Goal: Find specific page/section: Find specific page/section

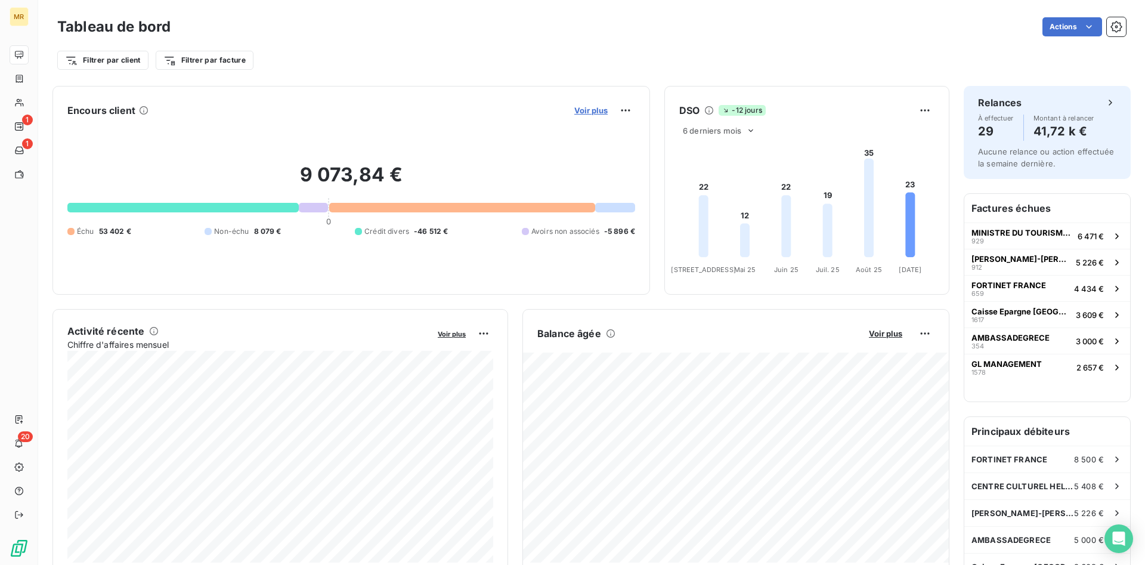
click at [593, 108] on span "Voir plus" at bounding box center [590, 111] width 33 height 10
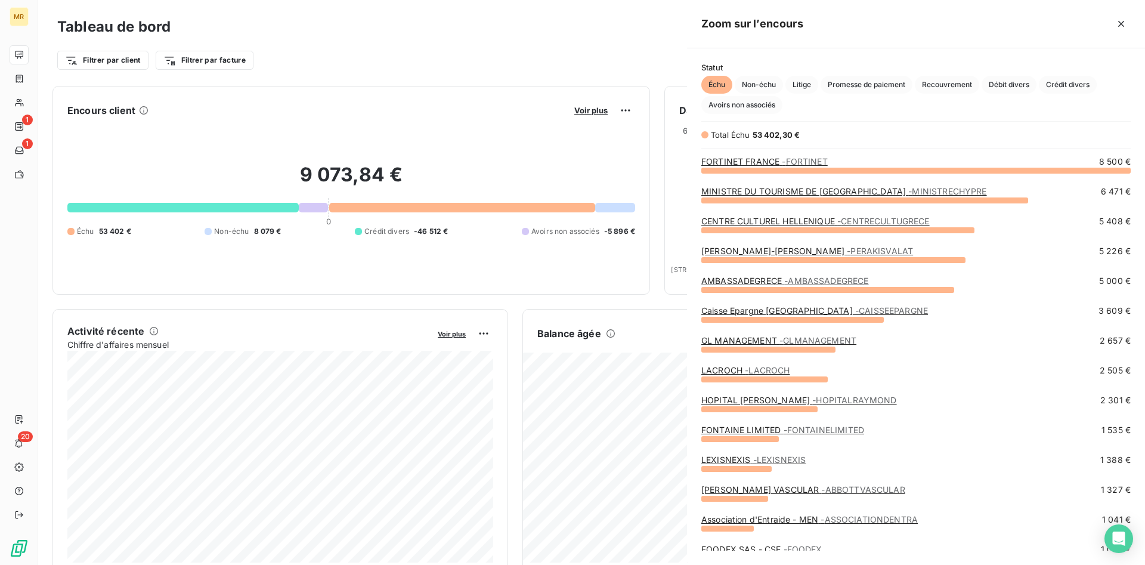
scroll to position [395, 458]
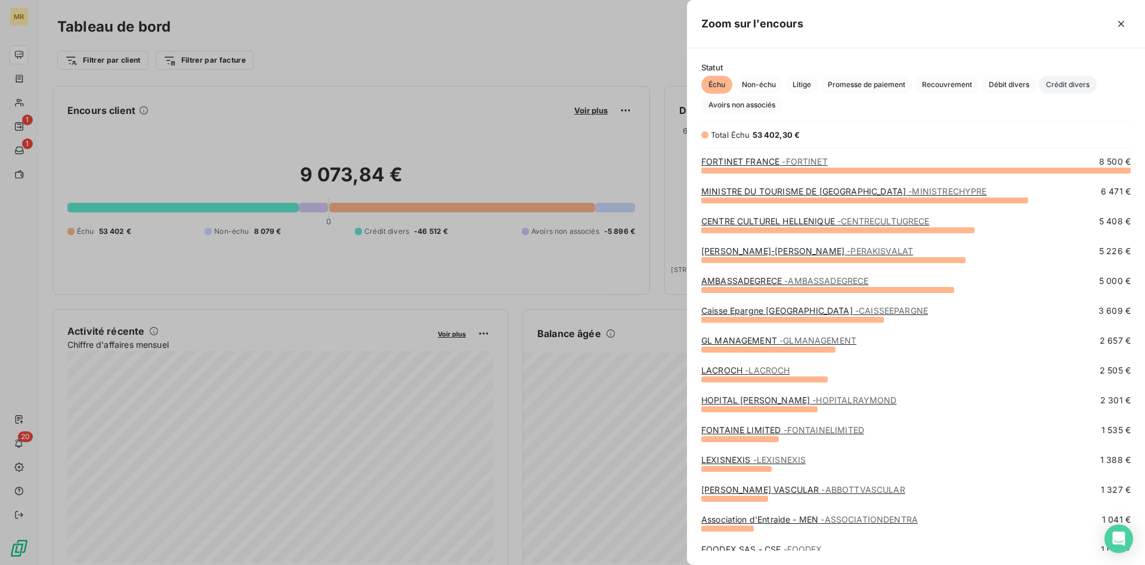
click at [1071, 87] on span "Crédit divers" at bounding box center [1067, 85] width 58 height 18
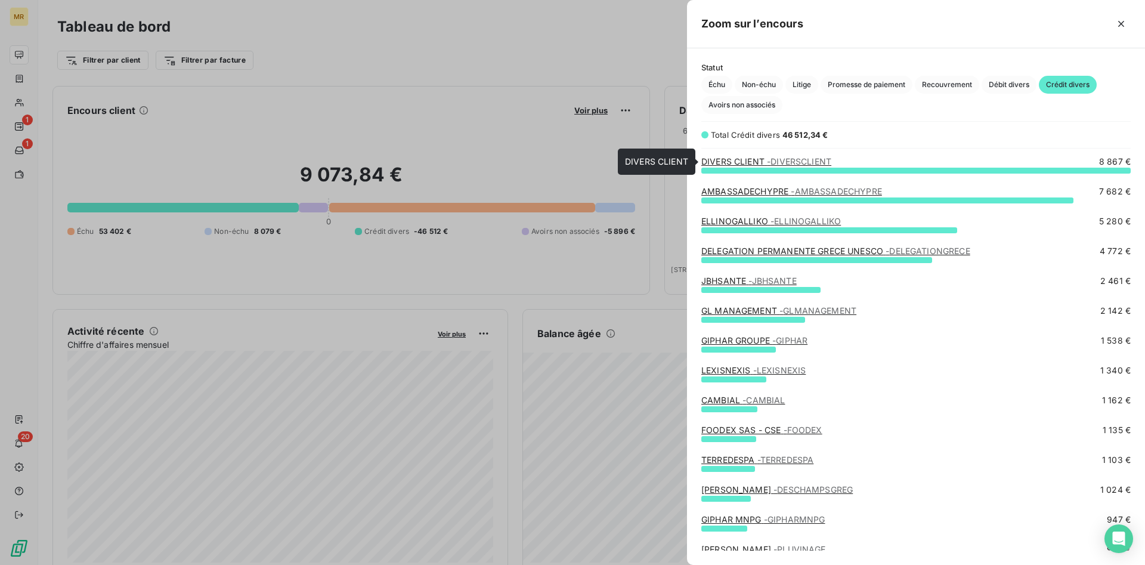
click at [798, 162] on span "- DIVERSCLIENT" at bounding box center [799, 161] width 64 height 10
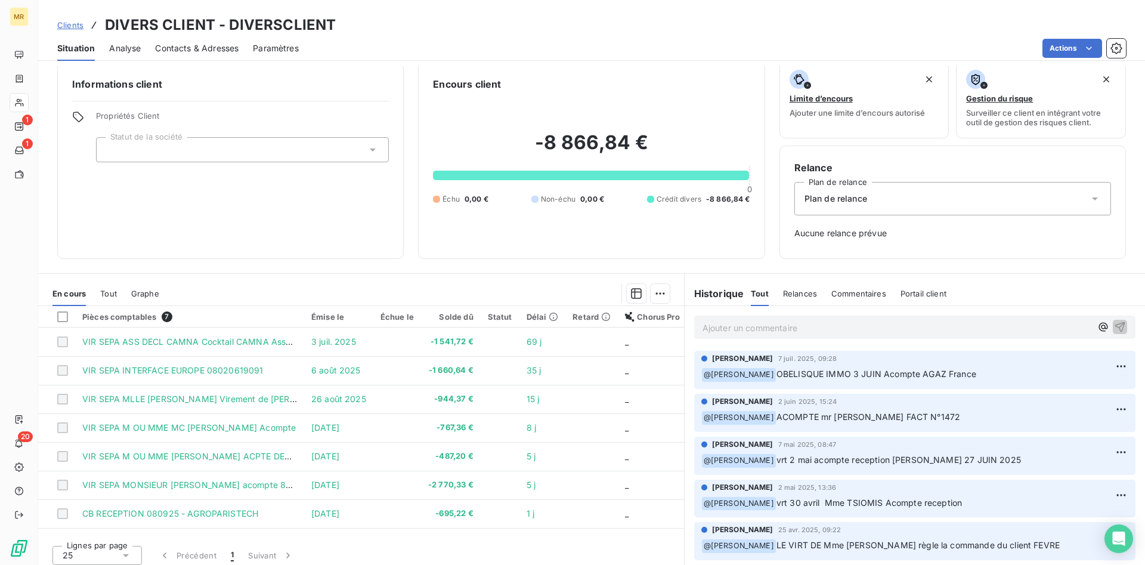
scroll to position [17, 0]
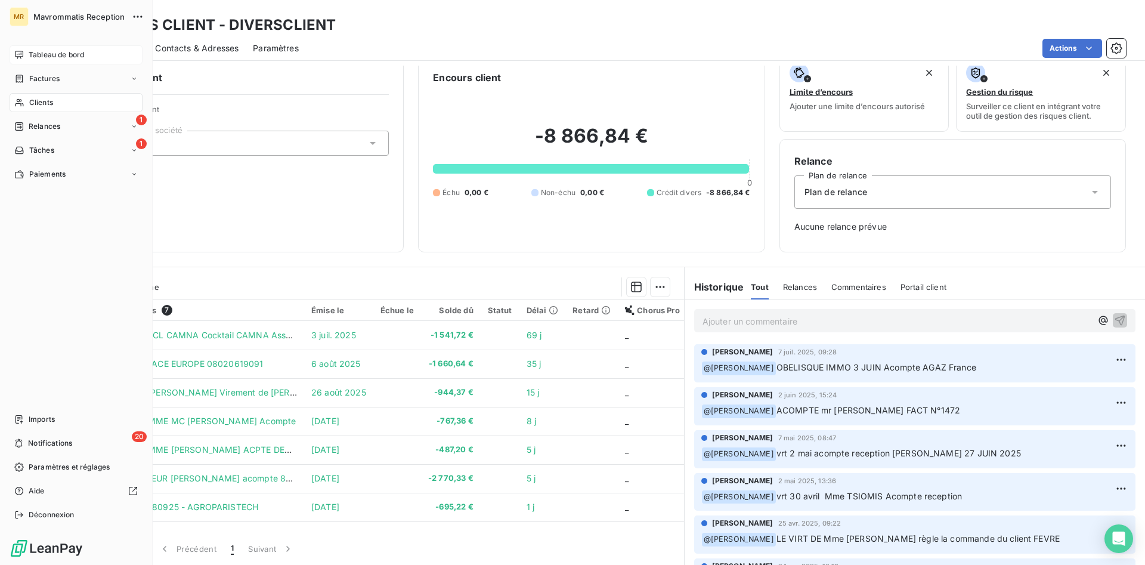
click at [51, 53] on span "Tableau de bord" at bounding box center [56, 54] width 55 height 11
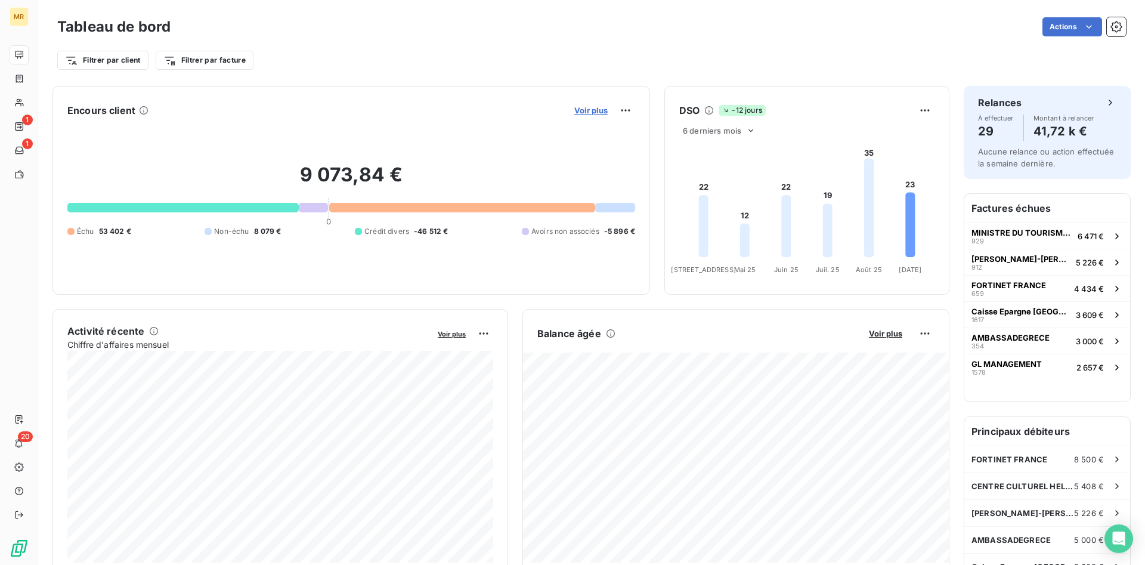
click at [593, 108] on span "Voir plus" at bounding box center [590, 111] width 33 height 10
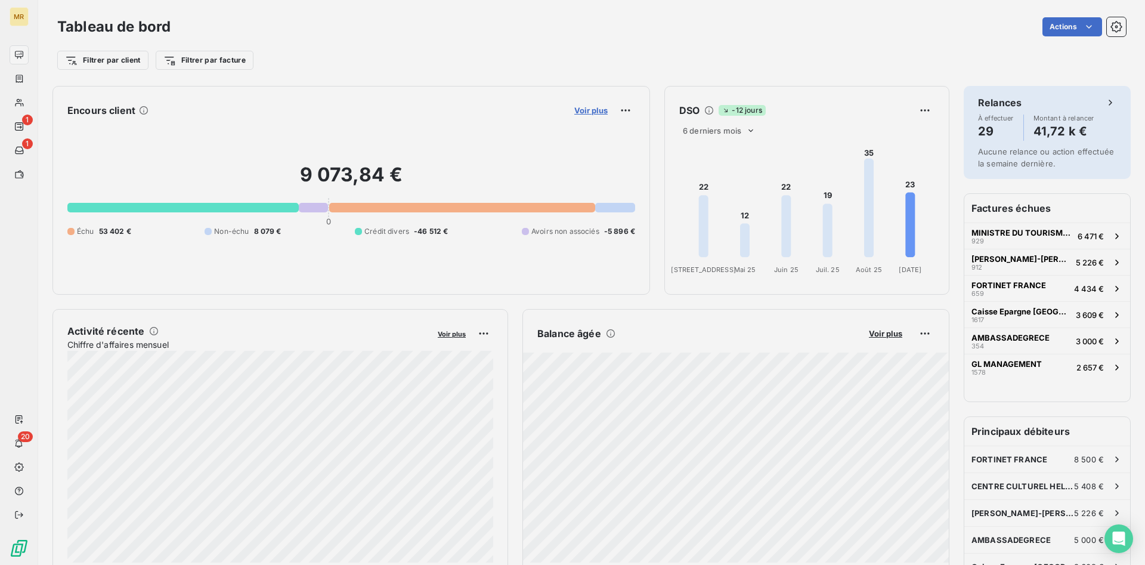
scroll to position [565, 458]
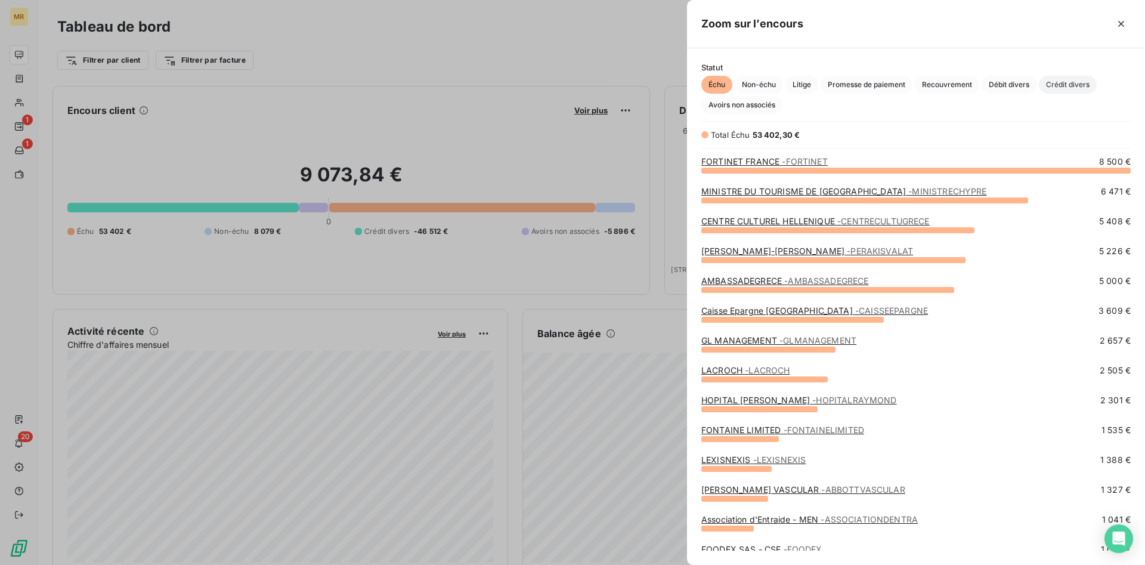
click at [1070, 81] on span "Crédit divers" at bounding box center [1067, 85] width 58 height 18
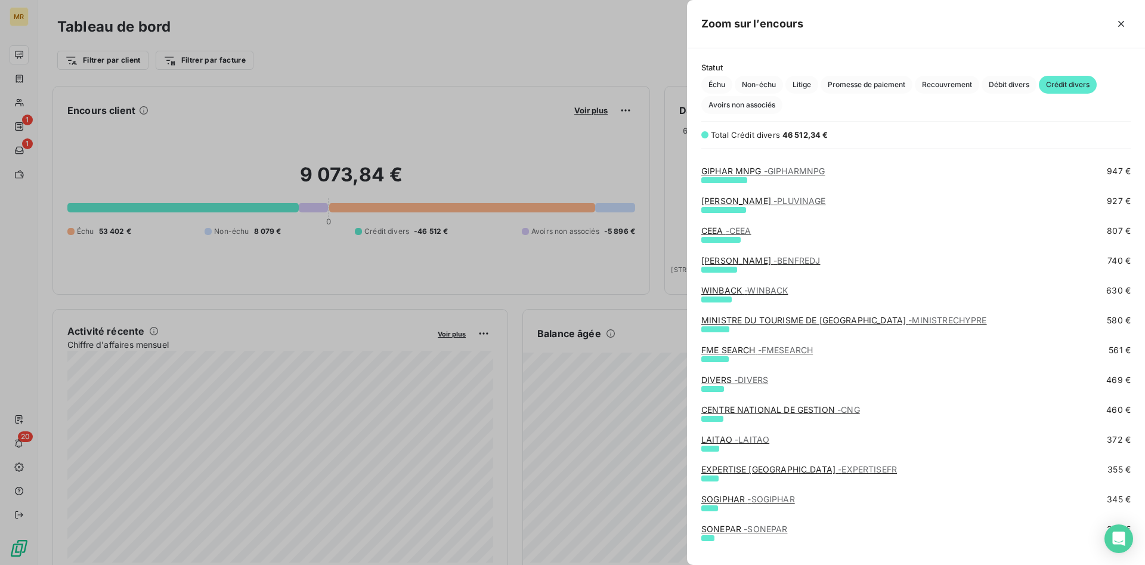
scroll to position [365, 0]
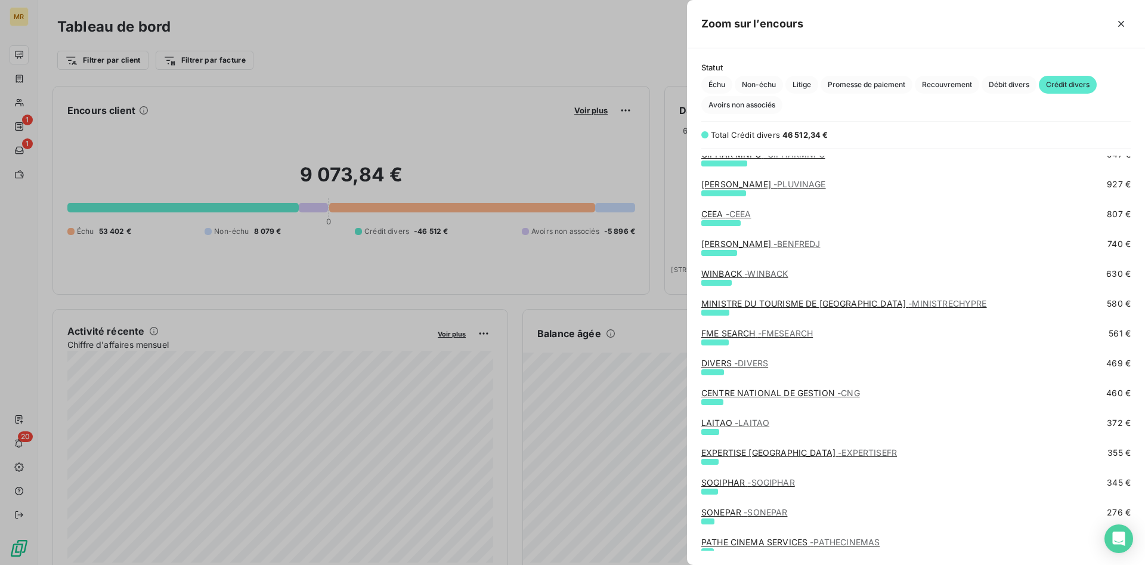
click at [745, 364] on span "- DIVERS" at bounding box center [751, 363] width 34 height 10
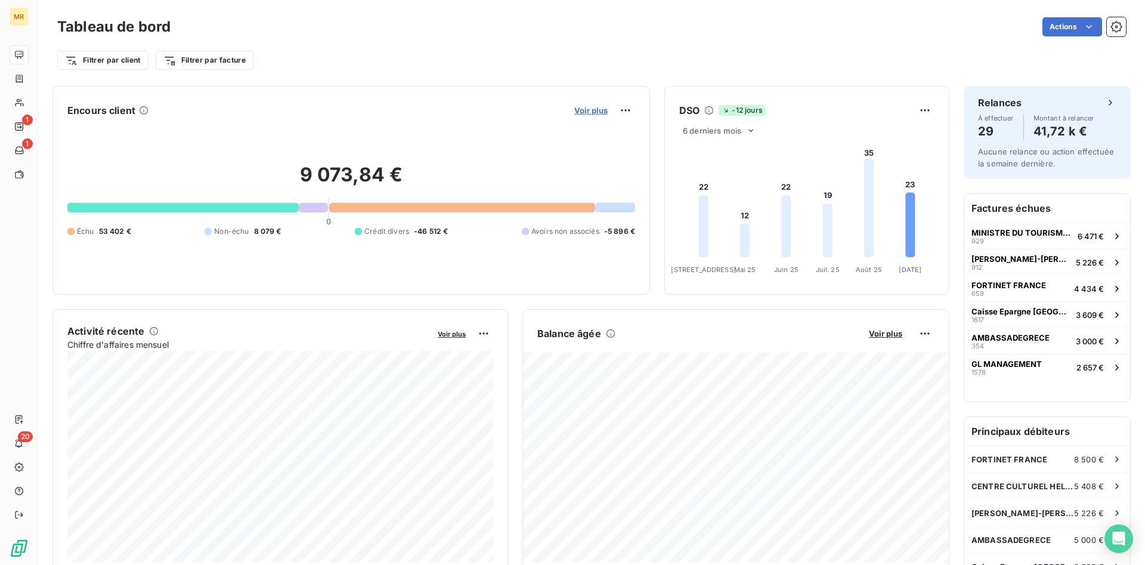
click at [596, 112] on span "Voir plus" at bounding box center [590, 111] width 33 height 10
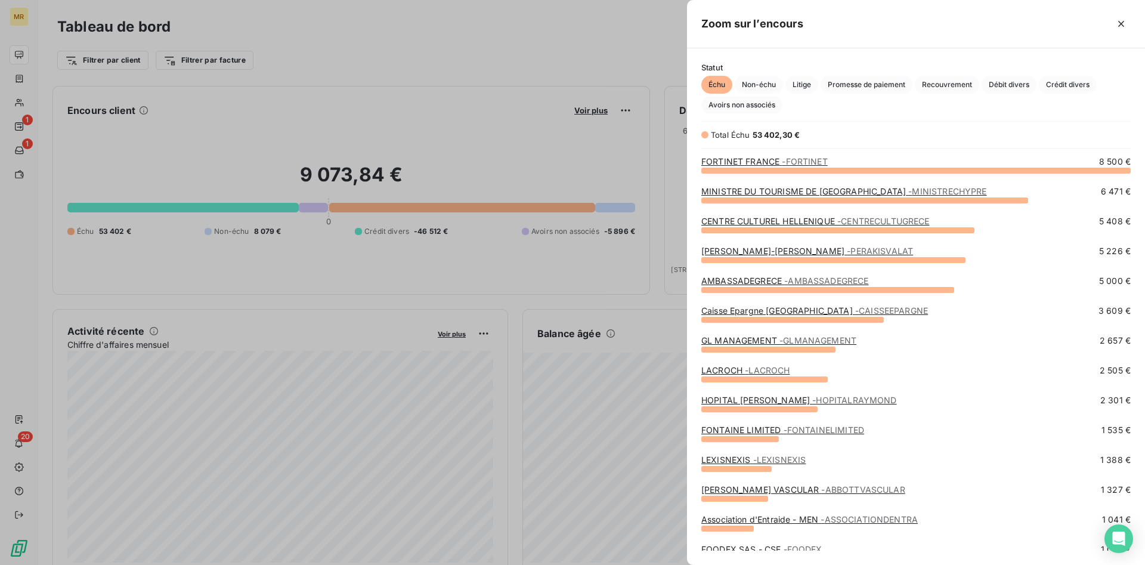
scroll to position [61, 0]
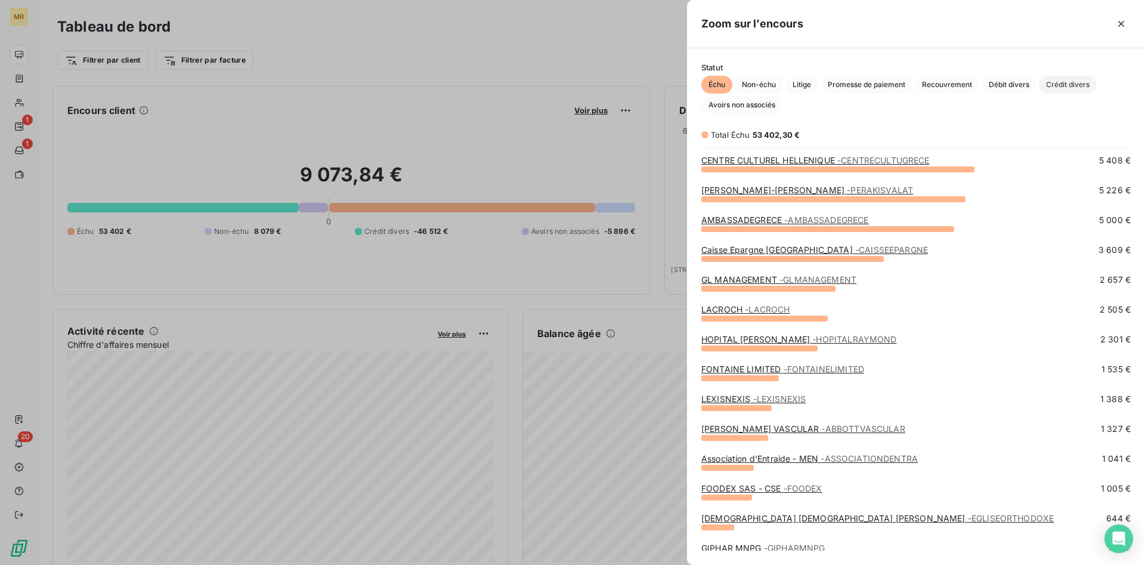
click at [1077, 84] on span "Crédit divers" at bounding box center [1067, 85] width 58 height 18
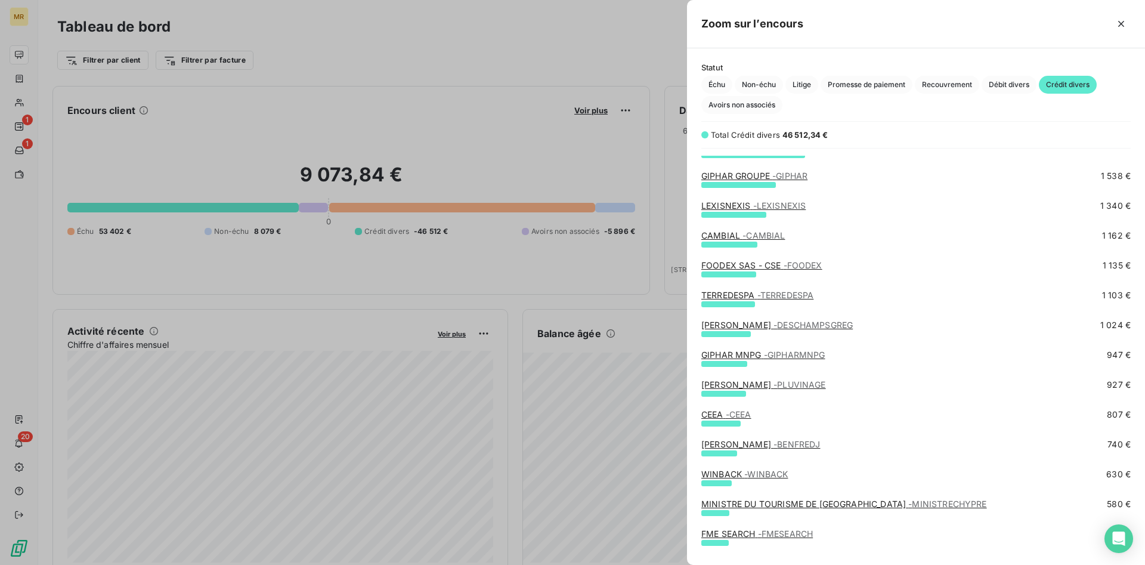
scroll to position [182, 0]
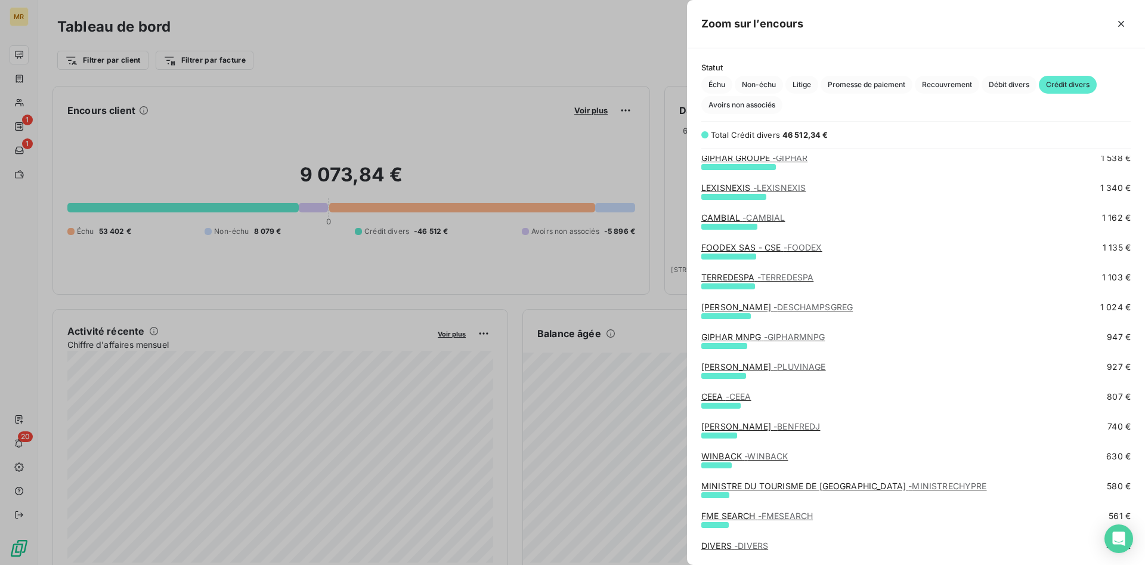
click at [748, 395] on span "- CEEA" at bounding box center [738, 396] width 26 height 10
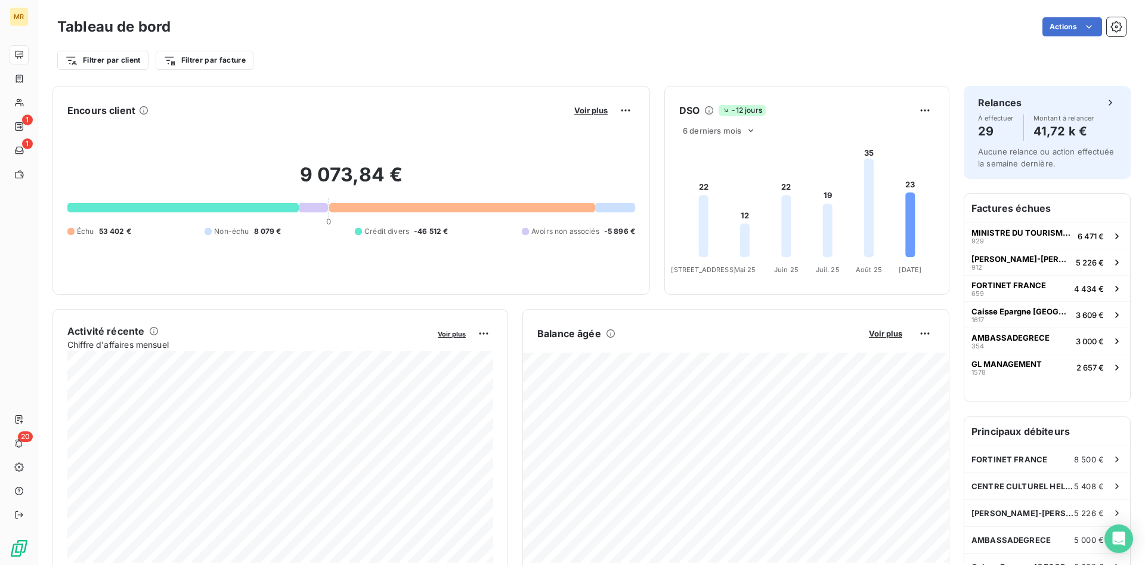
click at [559, 63] on div "Filtrer par client Filtrer par facture" at bounding box center [591, 60] width 1068 height 23
click at [600, 107] on span "Voir plus" at bounding box center [590, 111] width 33 height 10
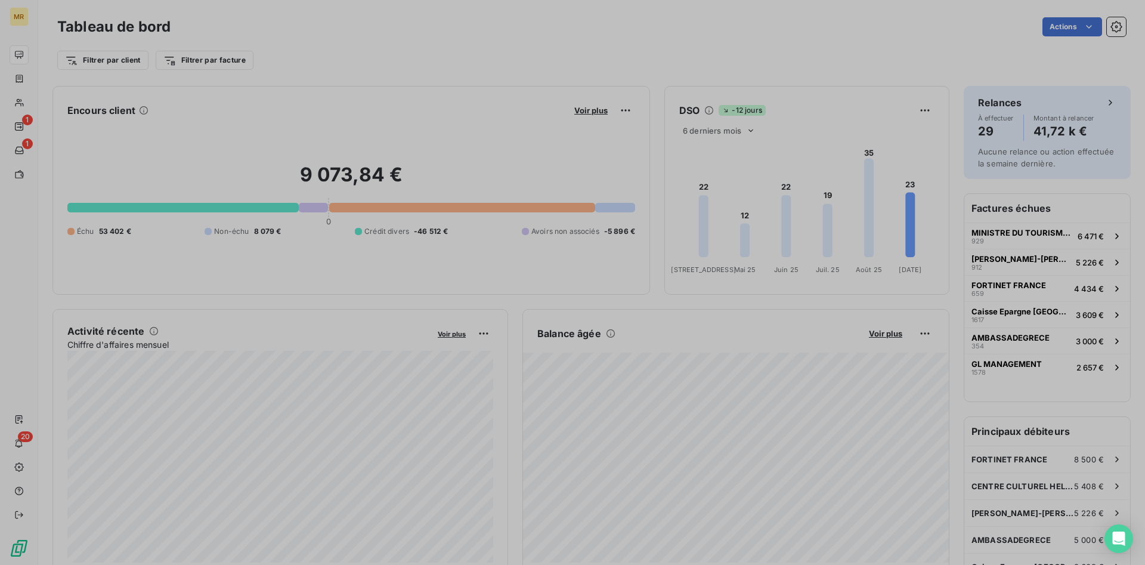
scroll to position [1, 1]
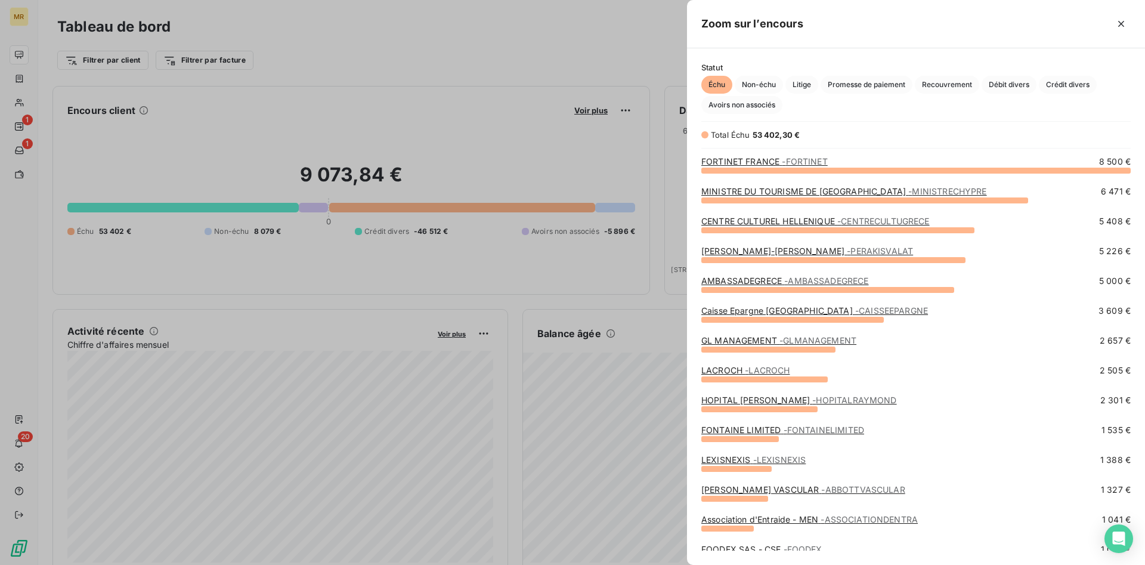
click at [744, 430] on link "[PERSON_NAME] LIMITED - FONTAINELIMITED" at bounding box center [782, 429] width 163 height 10
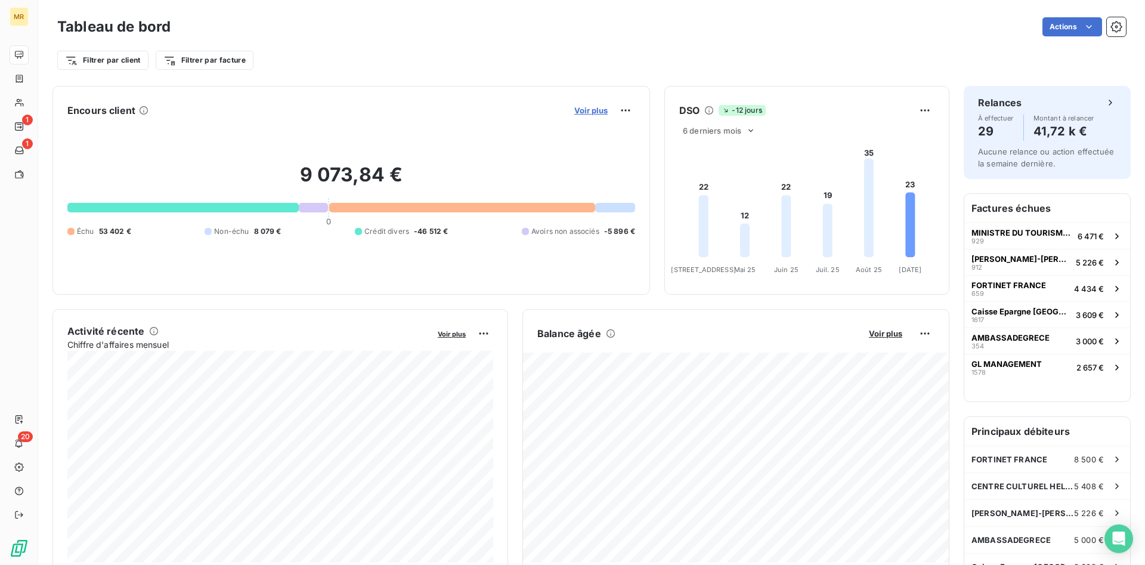
click at [582, 108] on span "Voir plus" at bounding box center [590, 111] width 33 height 10
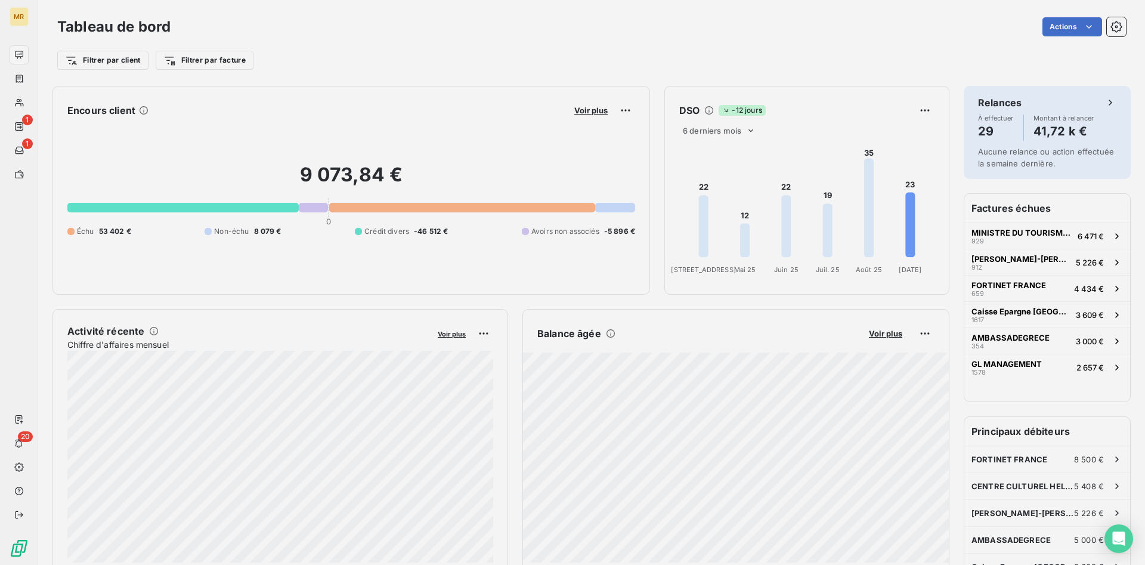
scroll to position [565, 458]
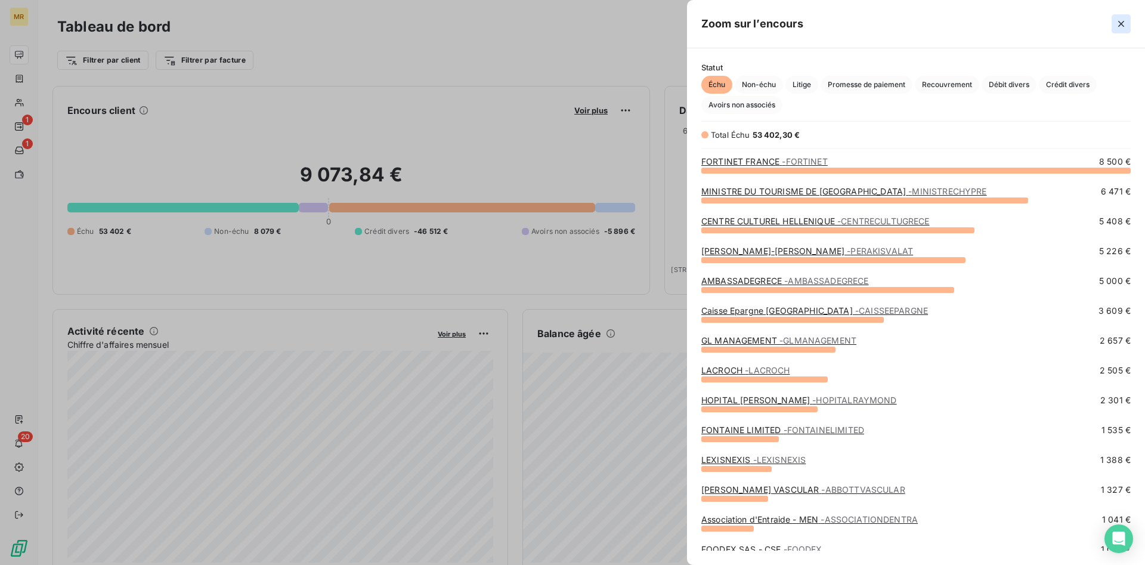
click at [1124, 23] on icon "button" at bounding box center [1121, 24] width 12 height 12
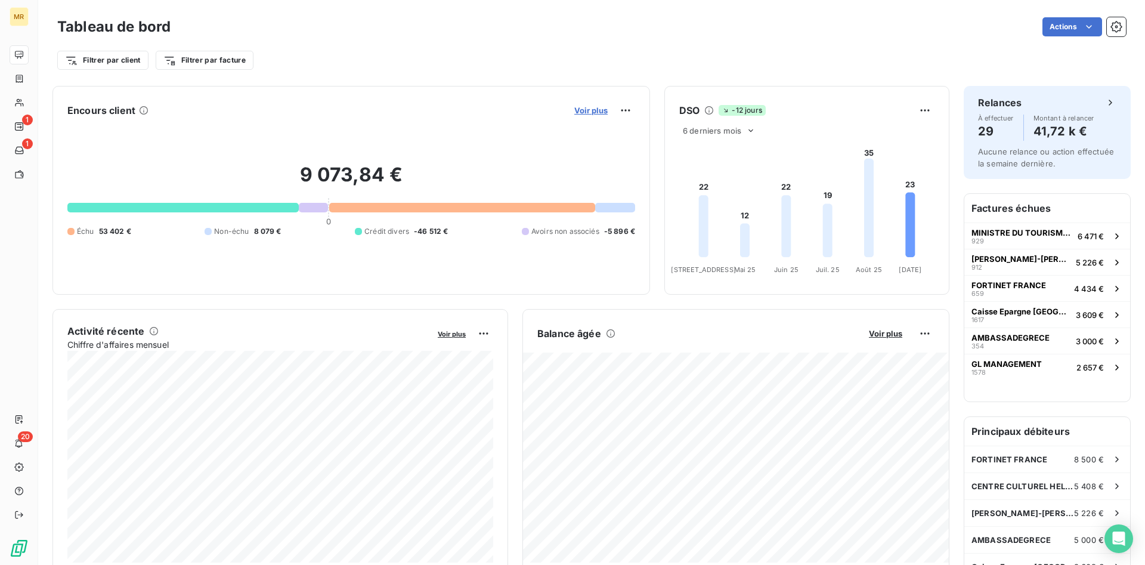
click at [587, 107] on span "Voir plus" at bounding box center [590, 111] width 33 height 10
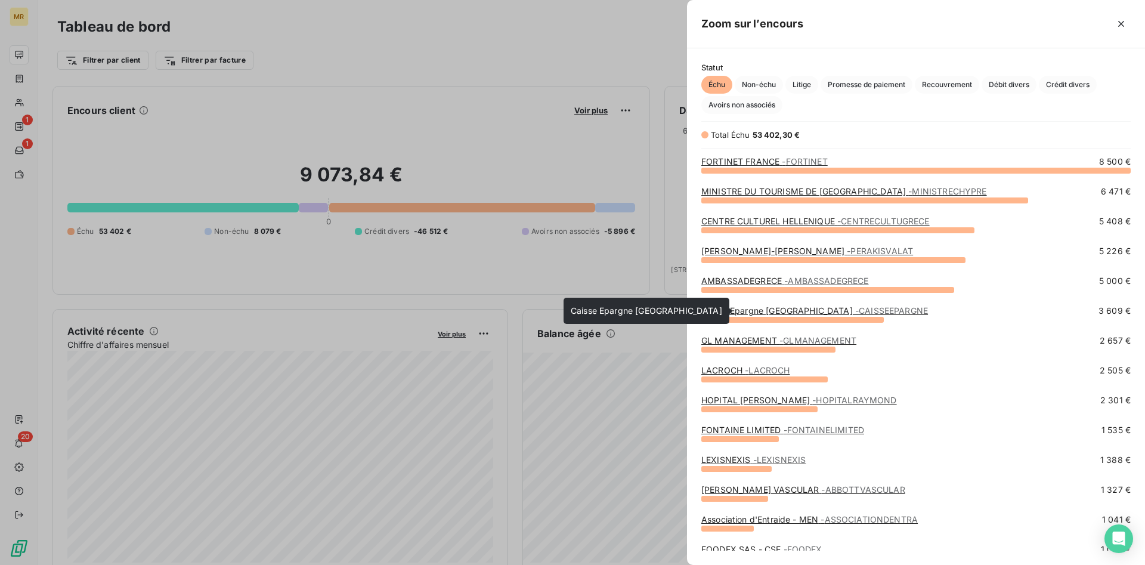
click at [778, 313] on link "Caisse Epargne Ile de France - CAISSEEPARGNE" at bounding box center [814, 310] width 227 height 10
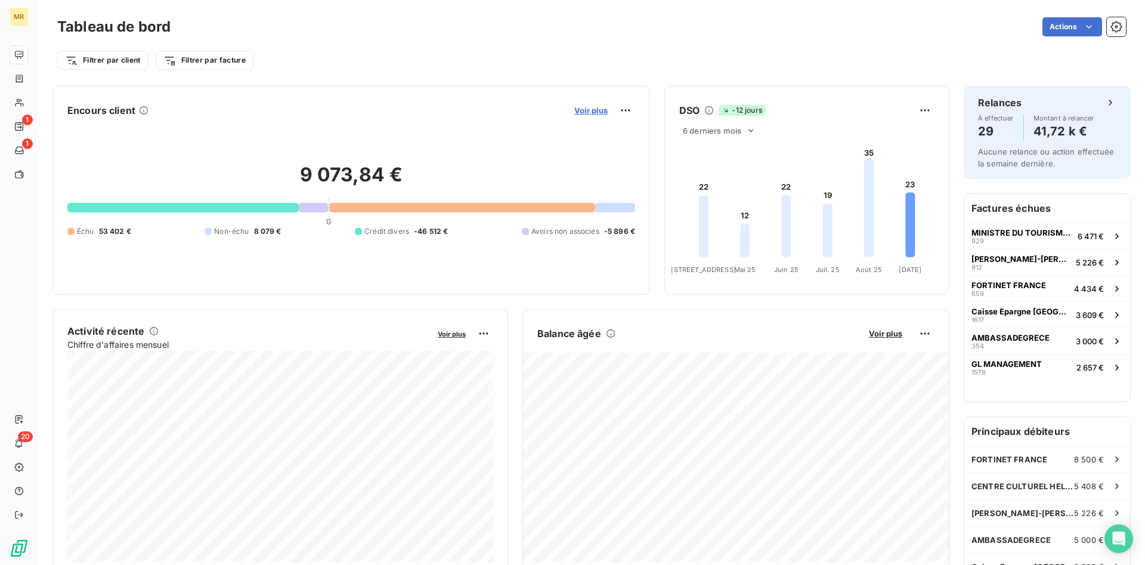
click at [593, 113] on span "Voir plus" at bounding box center [590, 111] width 33 height 10
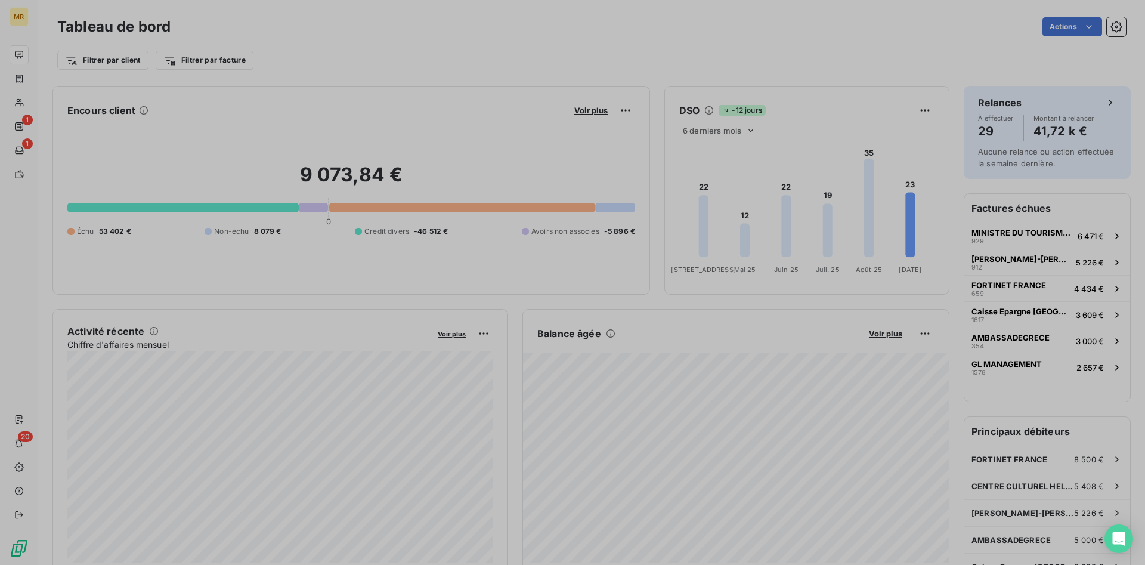
scroll to position [565, 458]
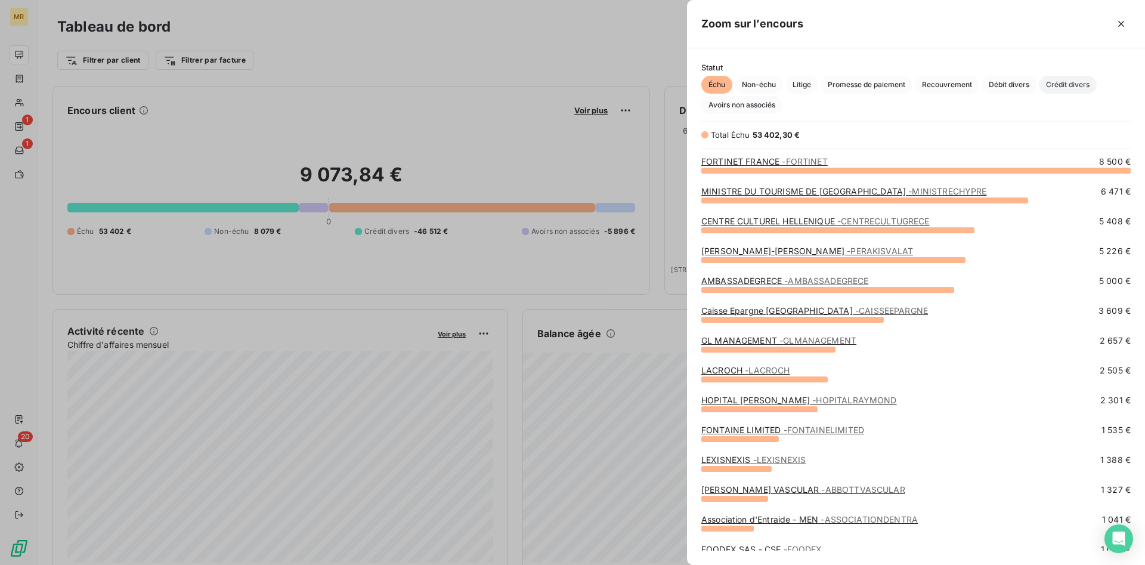
click at [1068, 81] on span "Crédit divers" at bounding box center [1067, 85] width 58 height 18
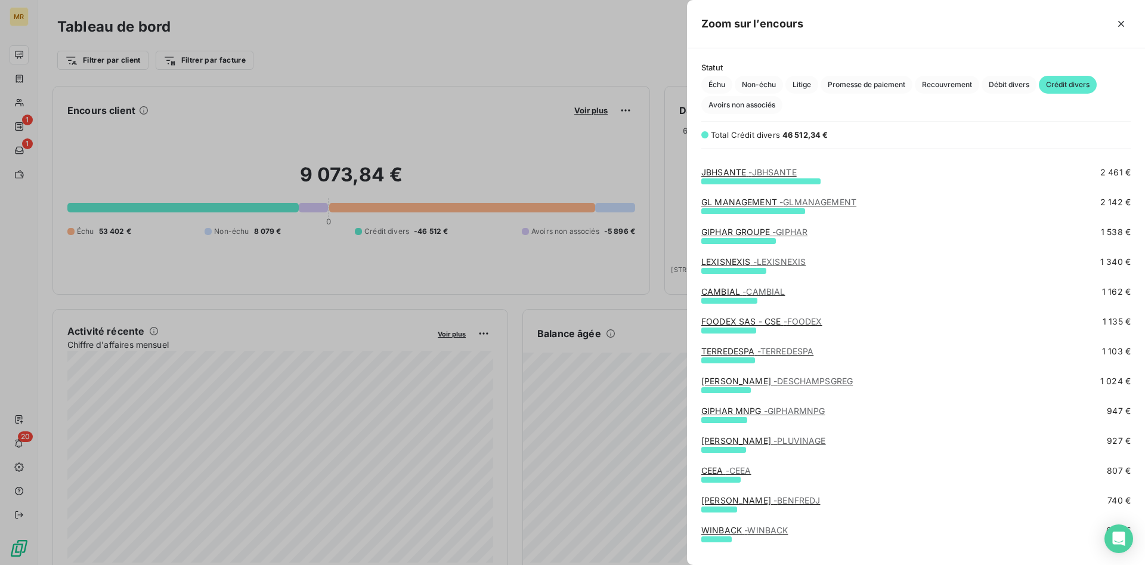
scroll to position [122, 0]
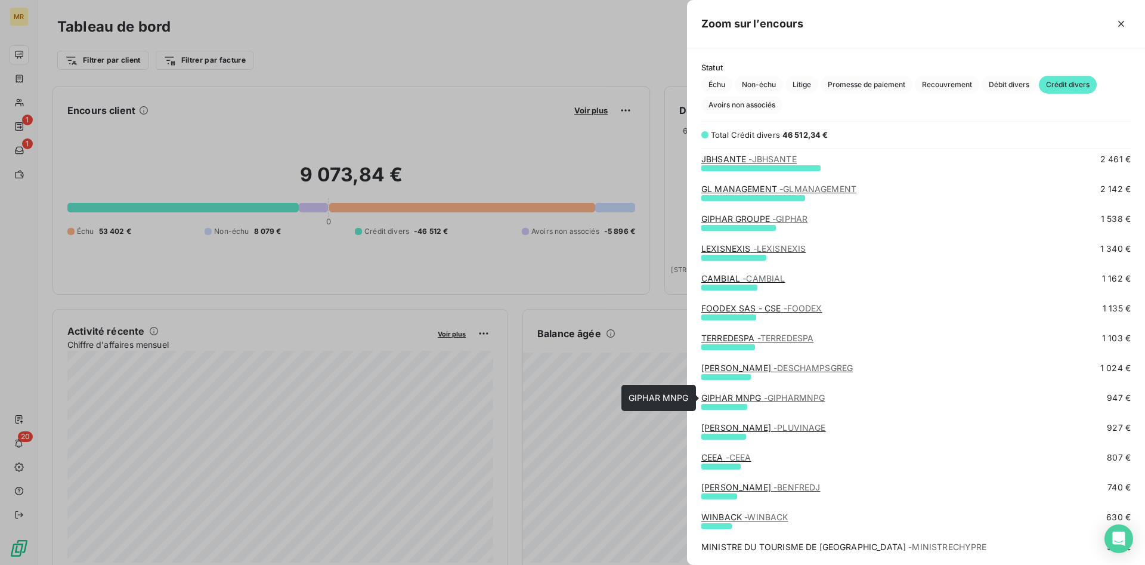
drag, startPoint x: 776, startPoint y: 397, endPoint x: 811, endPoint y: 402, distance: 36.2
click at [777, 397] on span "- GIPHARMNPG" at bounding box center [794, 397] width 61 height 10
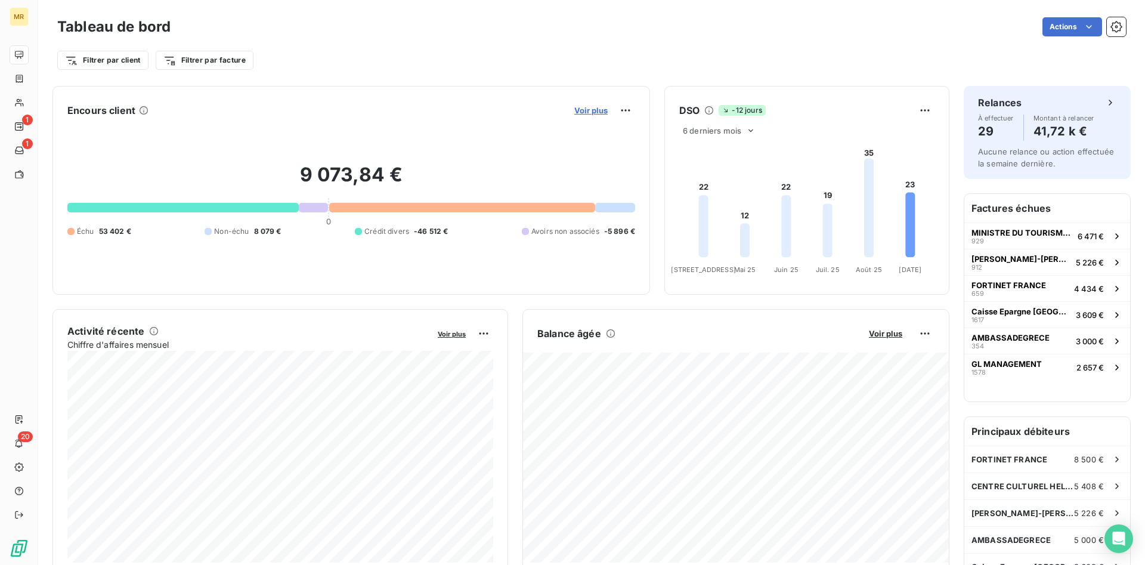
click at [601, 108] on span "Voir plus" at bounding box center [590, 111] width 33 height 10
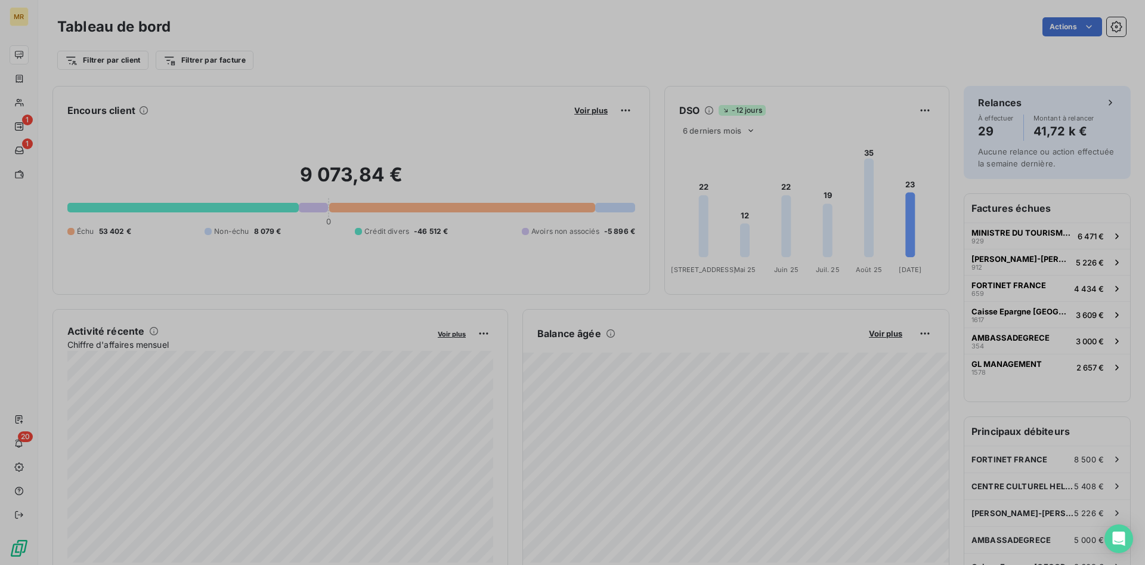
scroll to position [565, 458]
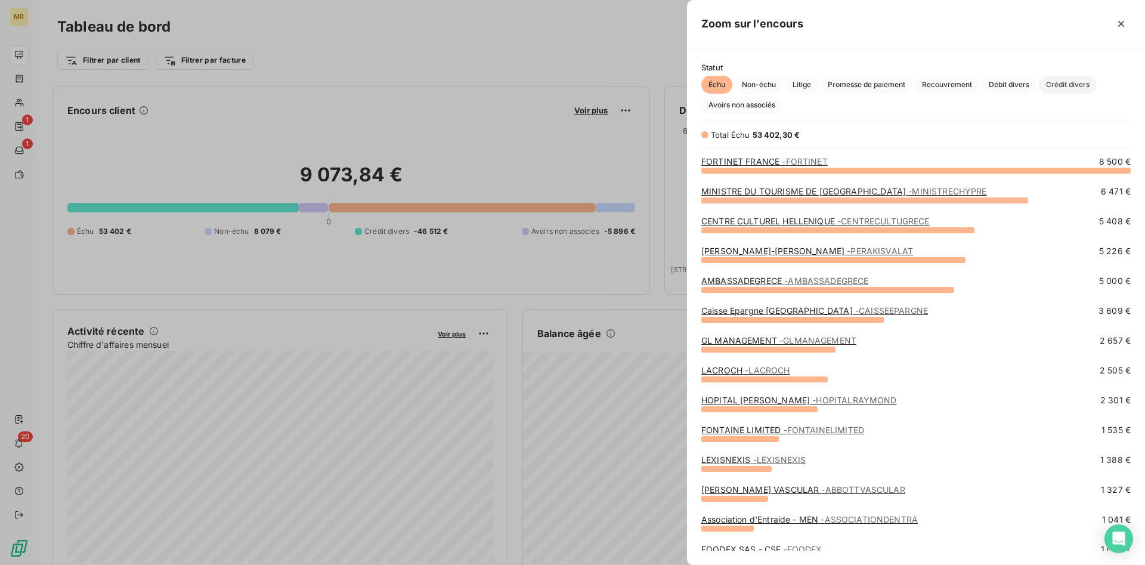
click at [1072, 80] on span "Crédit divers" at bounding box center [1067, 85] width 58 height 18
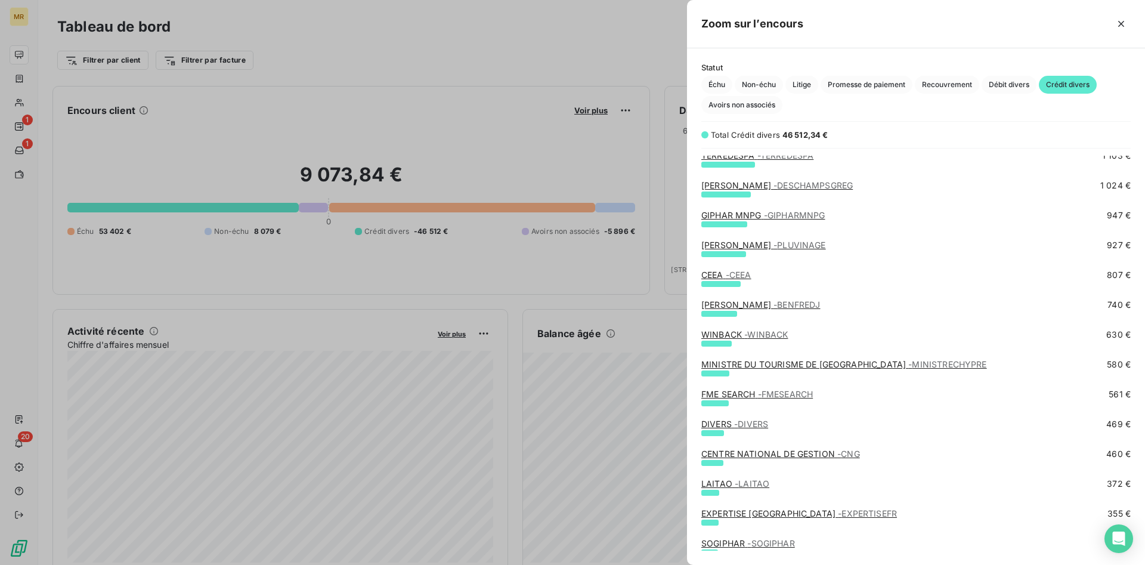
scroll to position [514, 0]
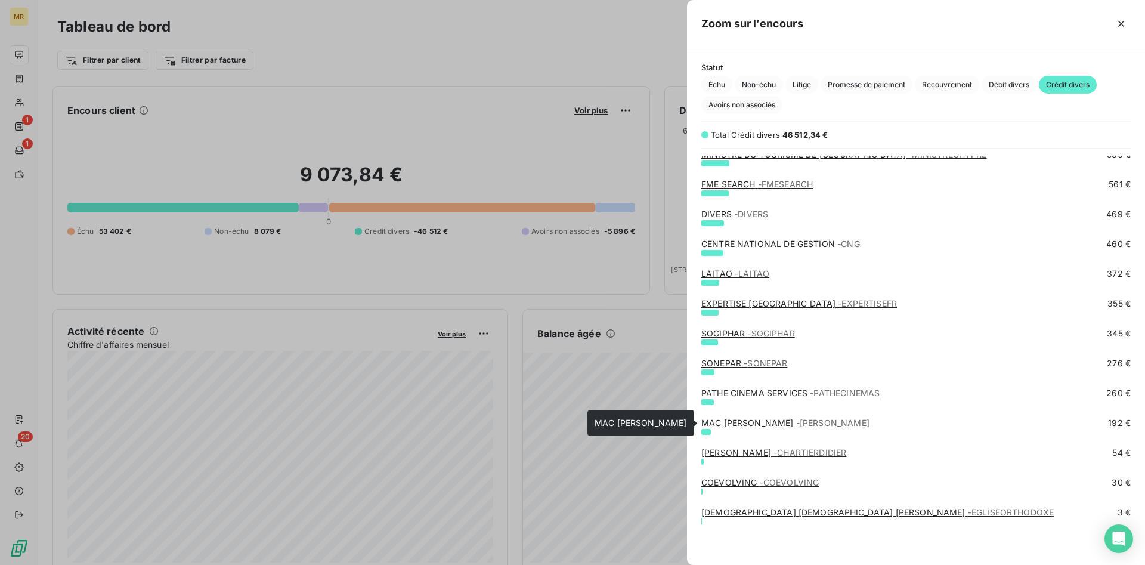
click at [781, 423] on link "MAC [PERSON_NAME] - [PERSON_NAME]" at bounding box center [785, 422] width 168 height 10
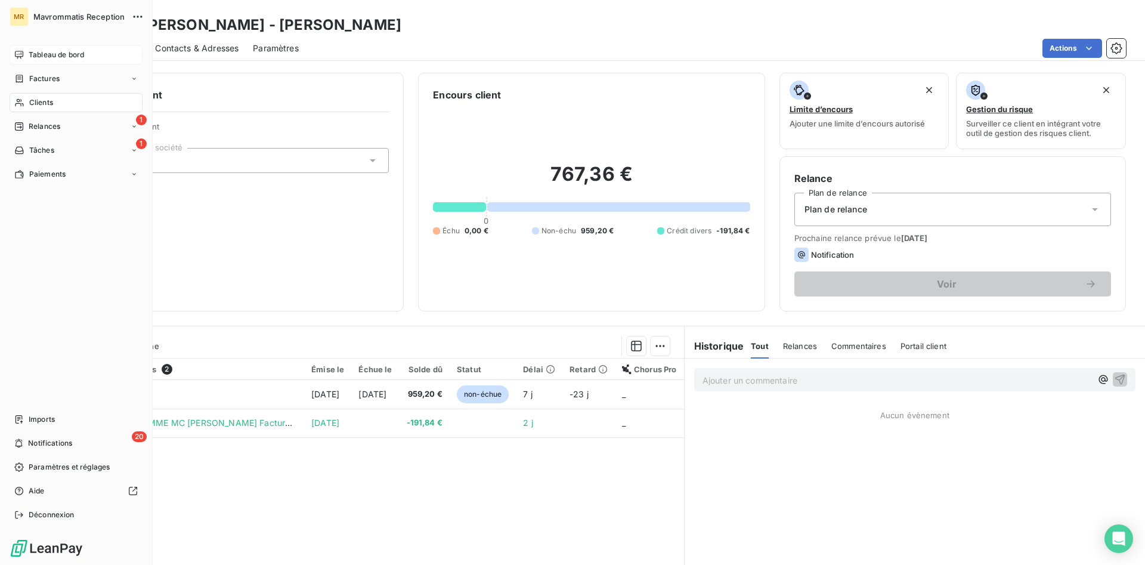
click at [46, 54] on span "Tableau de bord" at bounding box center [56, 54] width 55 height 11
